Goal: Entertainment & Leisure: Consume media (video, audio)

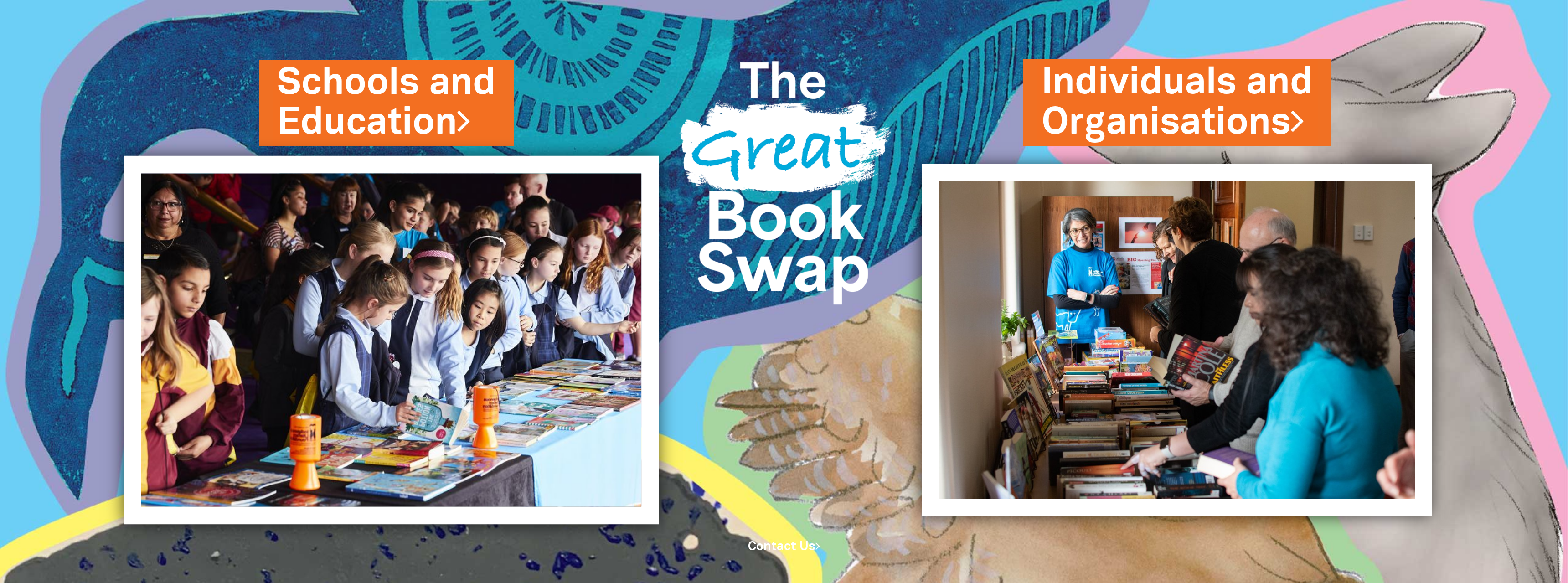
click at [497, 230] on img at bounding box center [391, 340] width 535 height 368
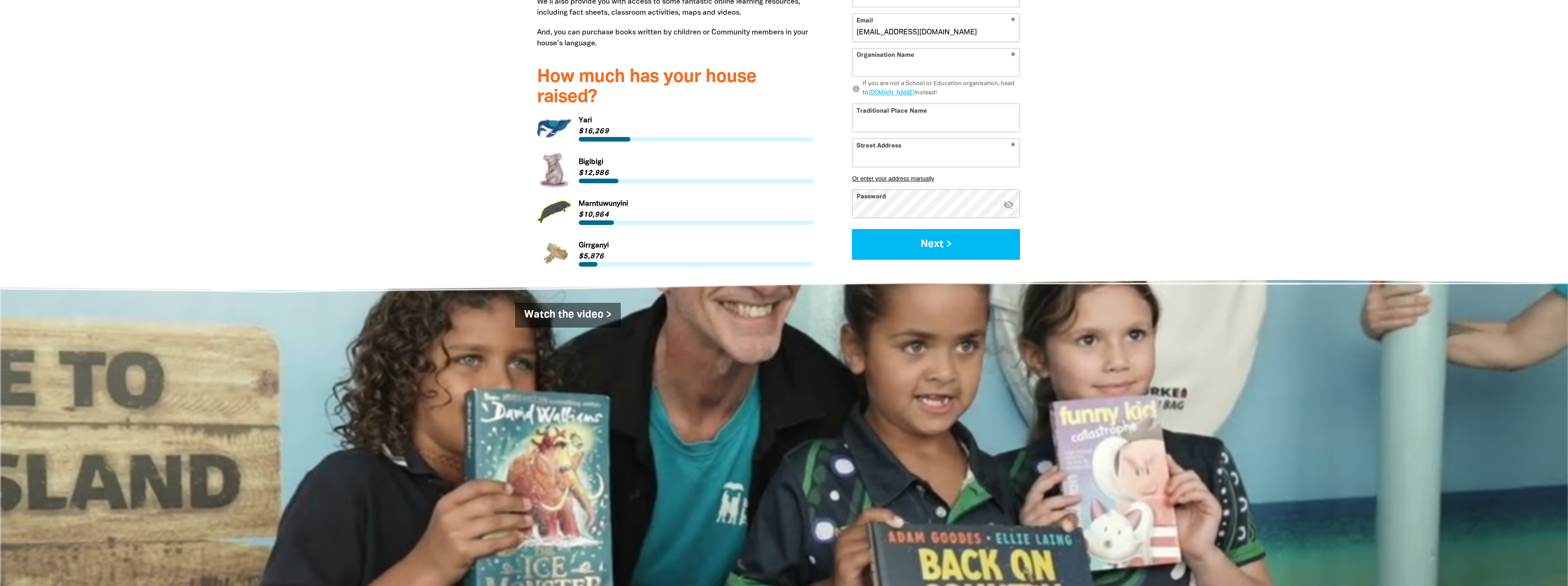
scroll to position [1191, 0]
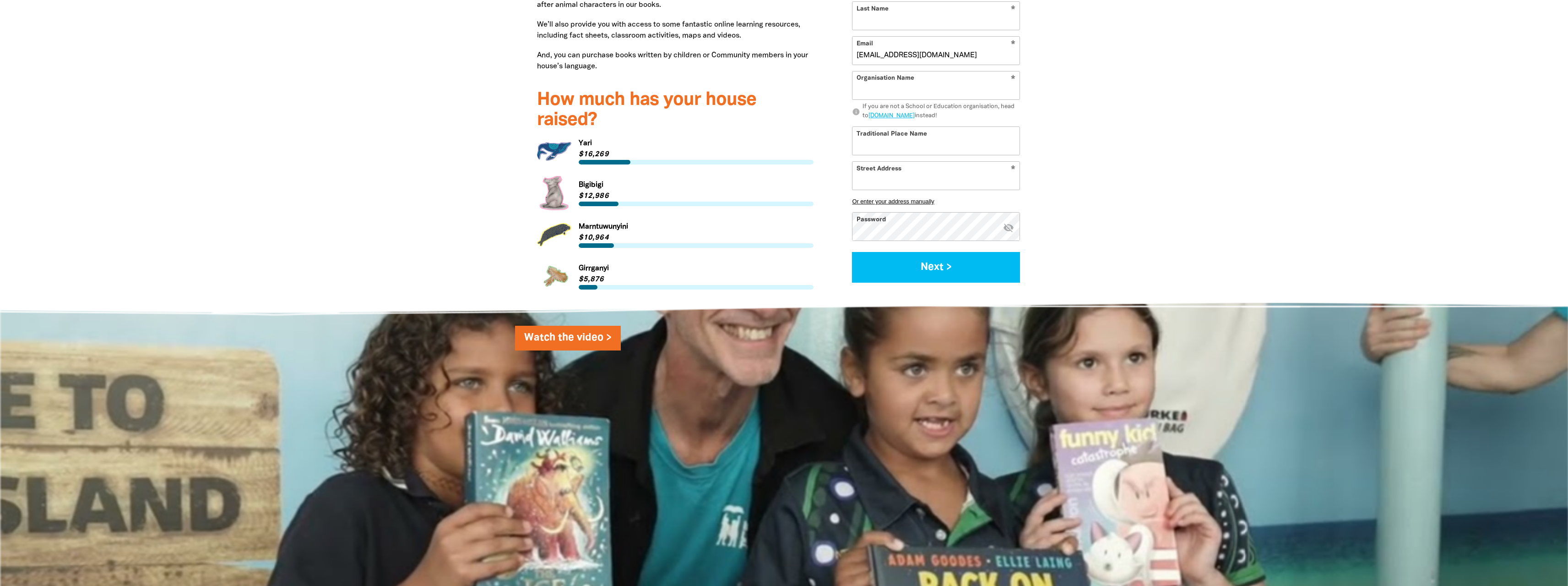
click at [581, 337] on link "Watch the video >" at bounding box center [568, 338] width 106 height 25
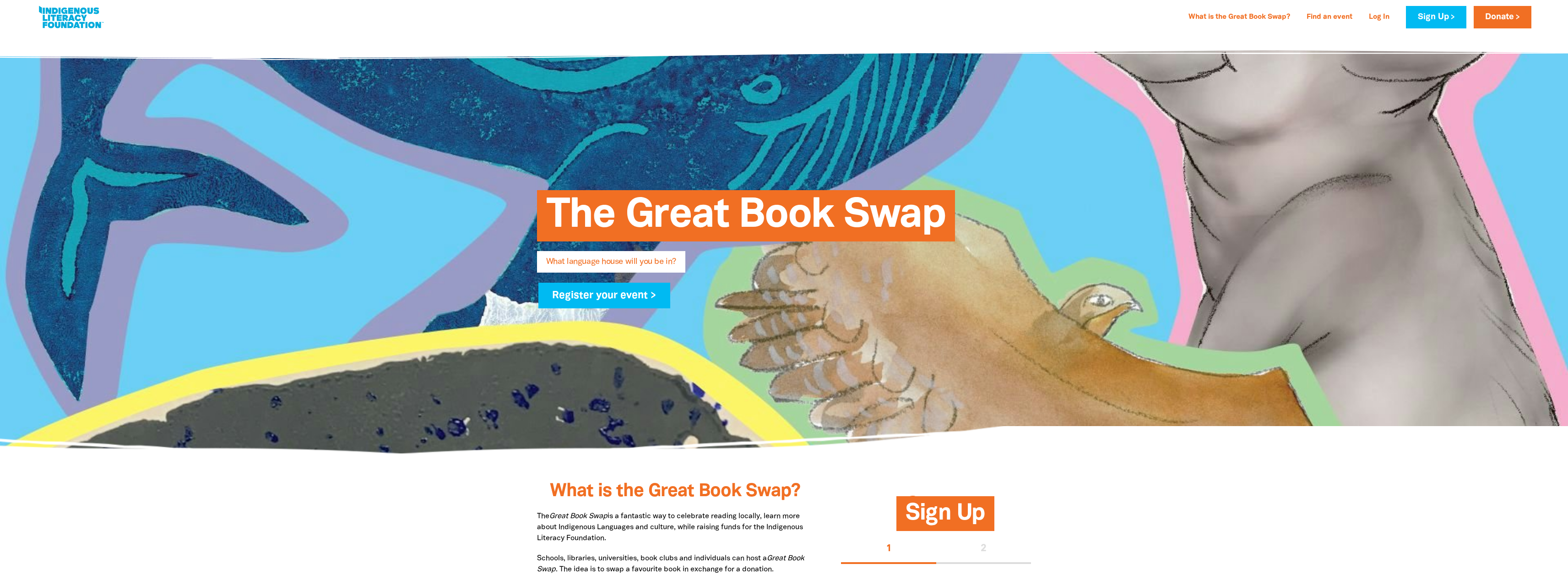
scroll to position [0, 0]
